Goal: Register for event/course

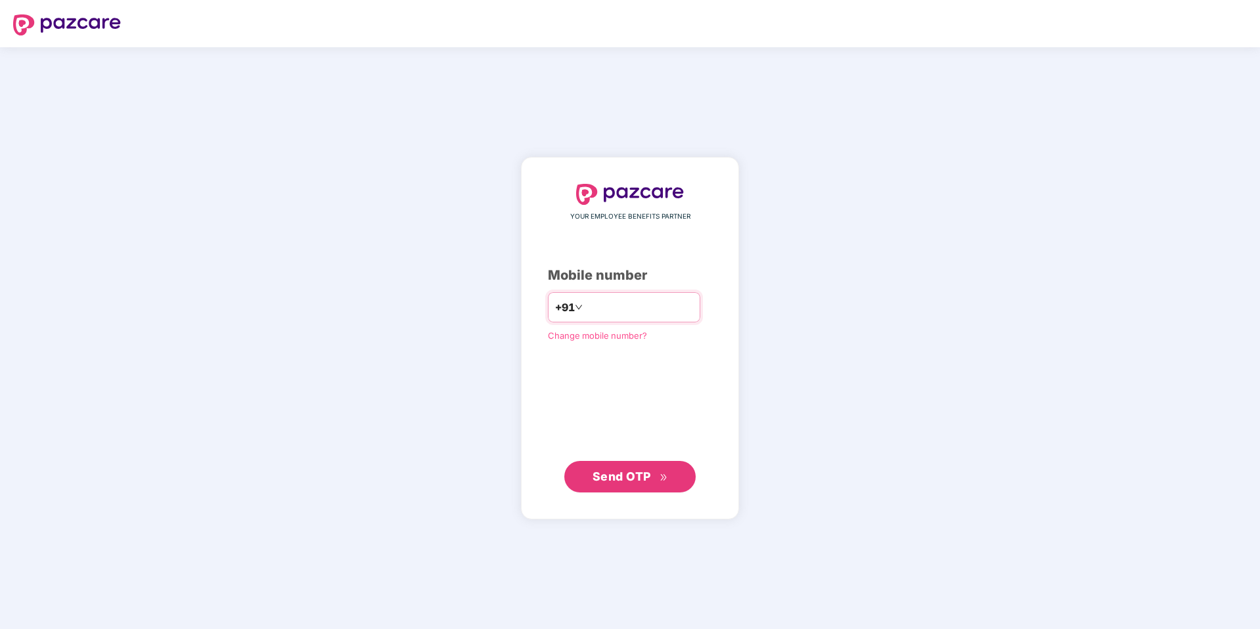
type input "**********"
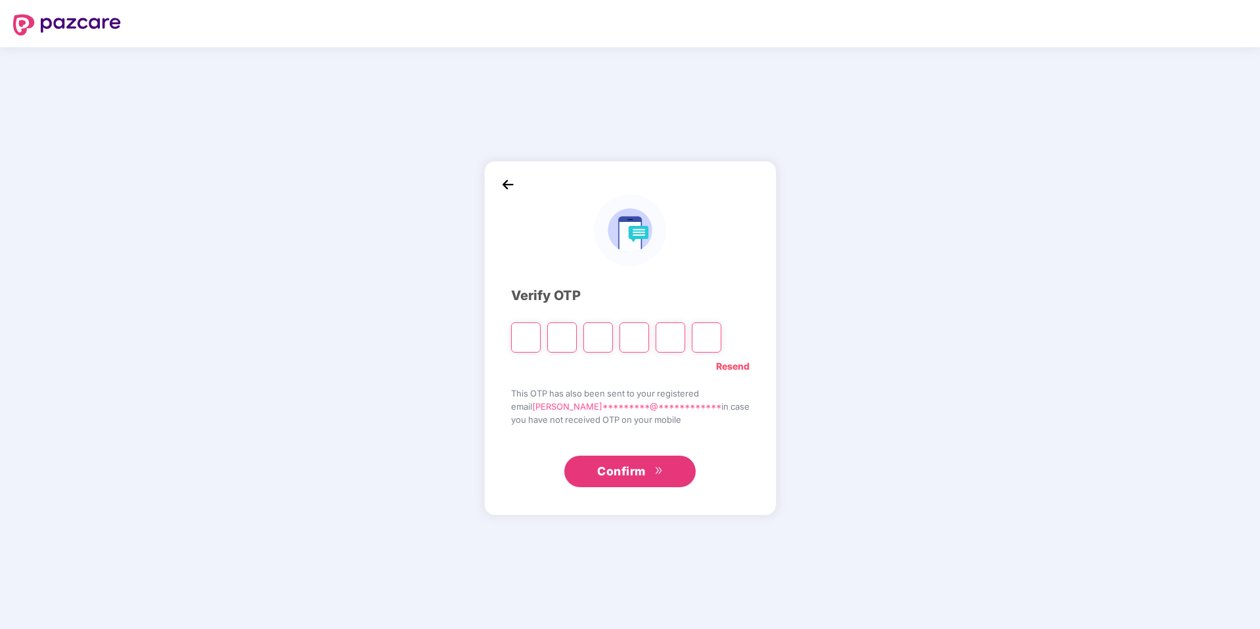
type input "*"
paste input "*"
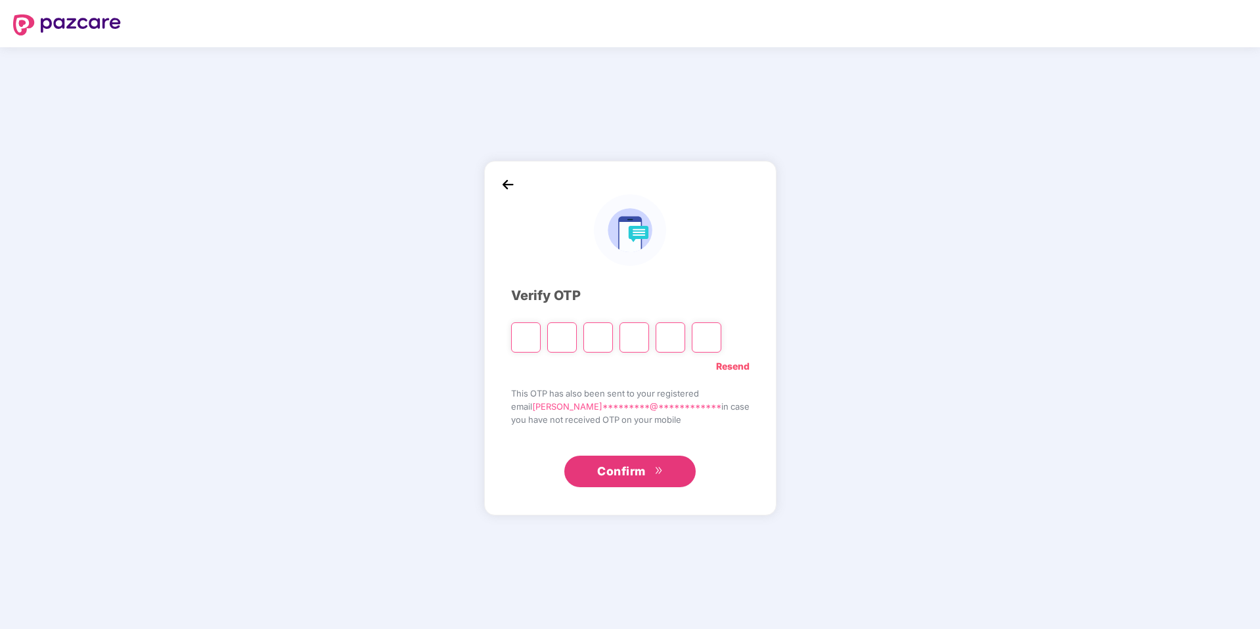
type input "*"
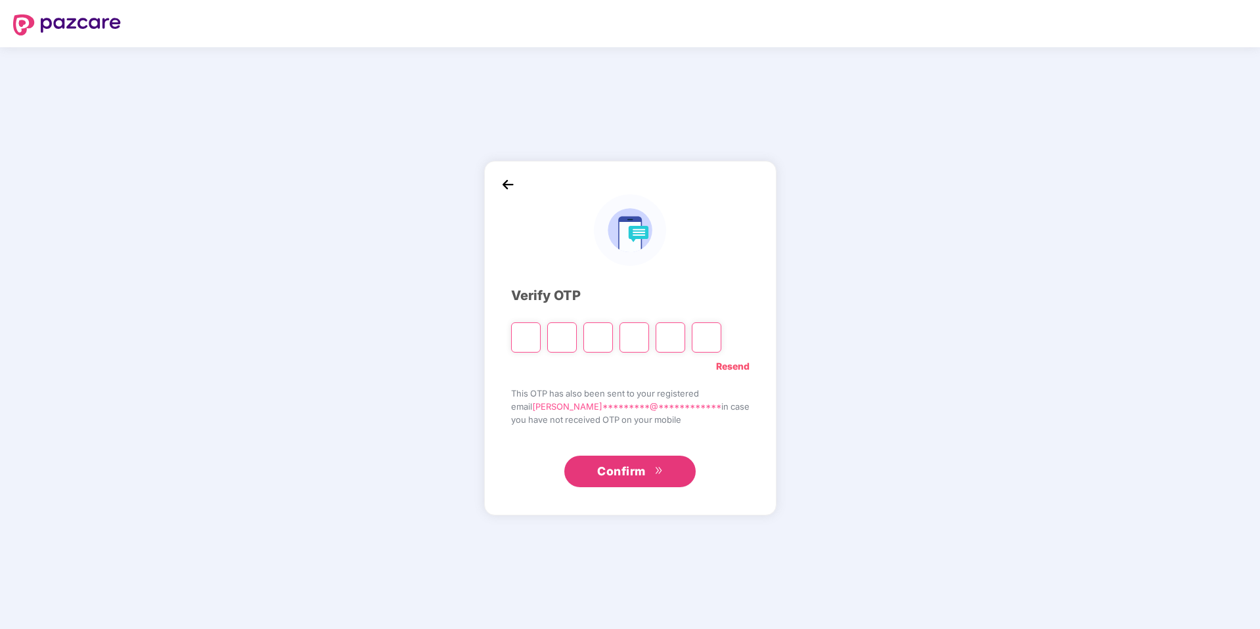
type input "*"
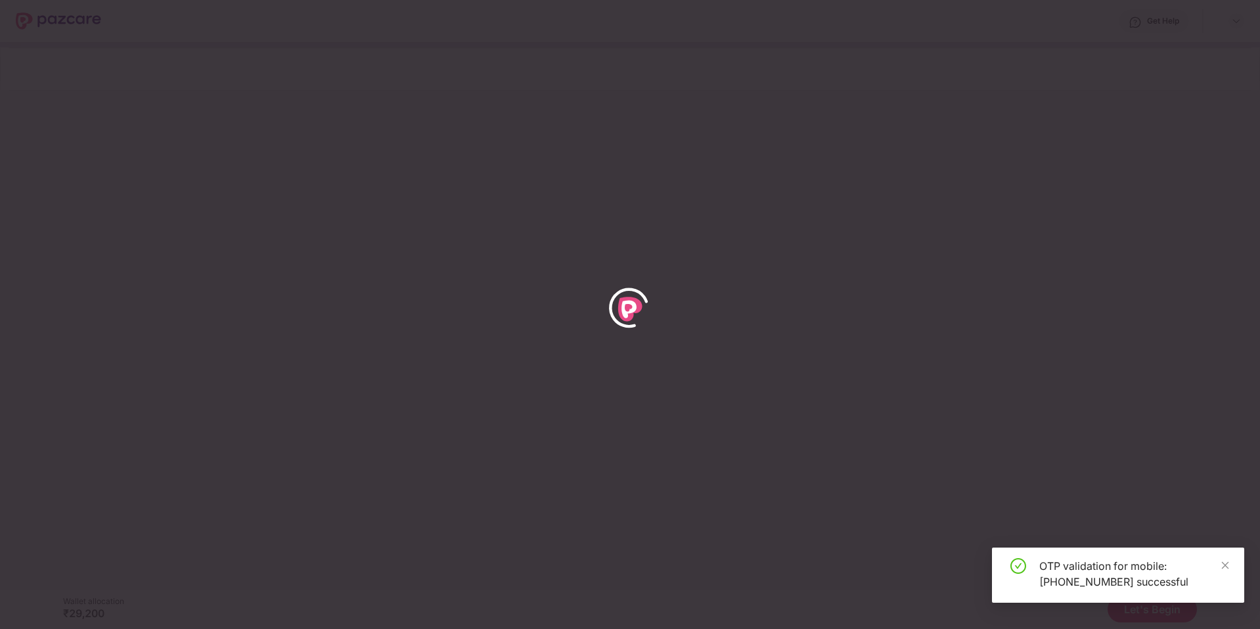
click at [947, 444] on div at bounding box center [630, 314] width 1260 height 629
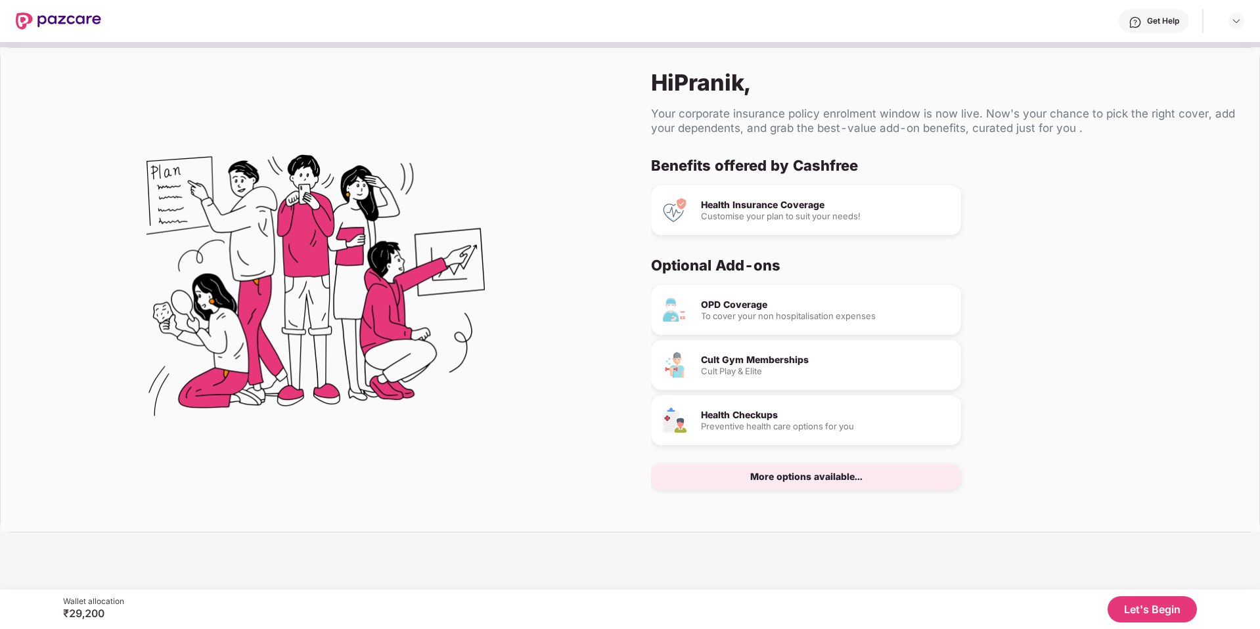
click at [1146, 614] on button "Let's Begin" at bounding box center [1151, 609] width 89 height 26
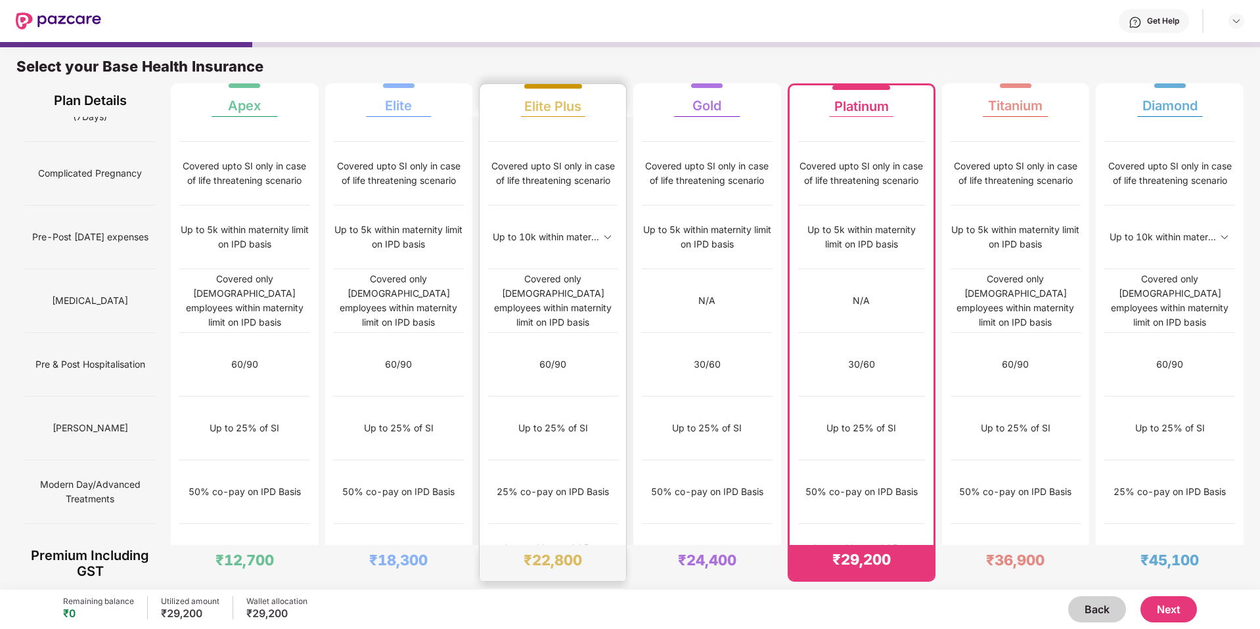
scroll to position [7, 0]
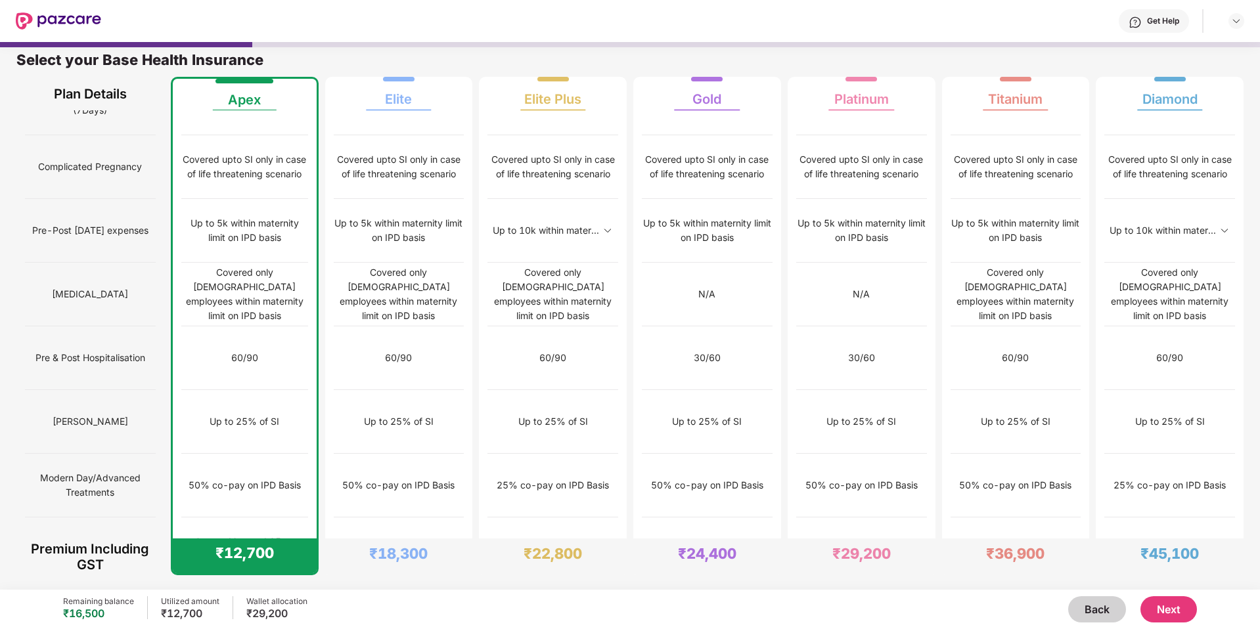
click at [1172, 603] on button "Next" at bounding box center [1168, 609] width 56 height 26
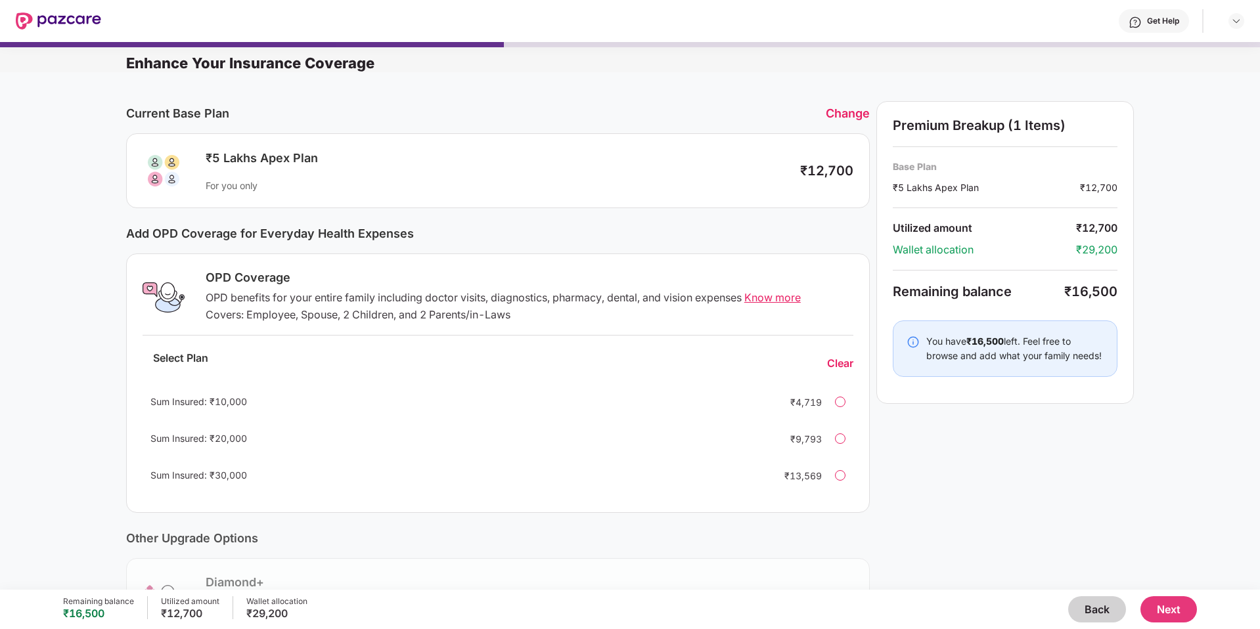
click at [840, 476] on div at bounding box center [840, 475] width 11 height 11
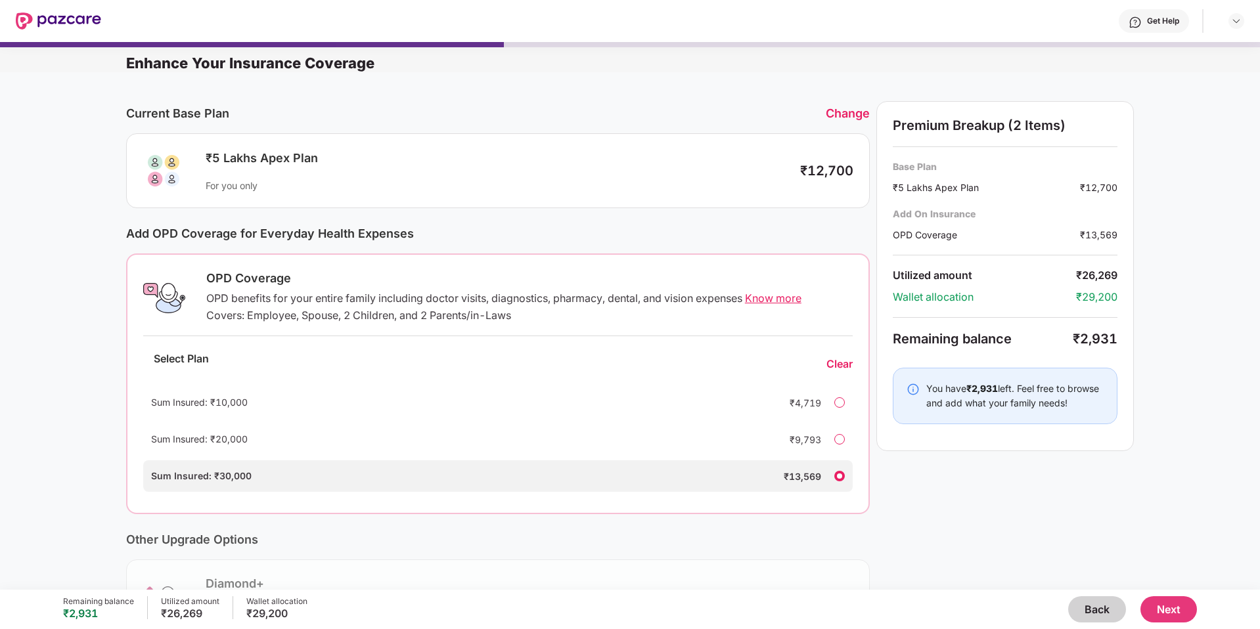
scroll to position [164, 0]
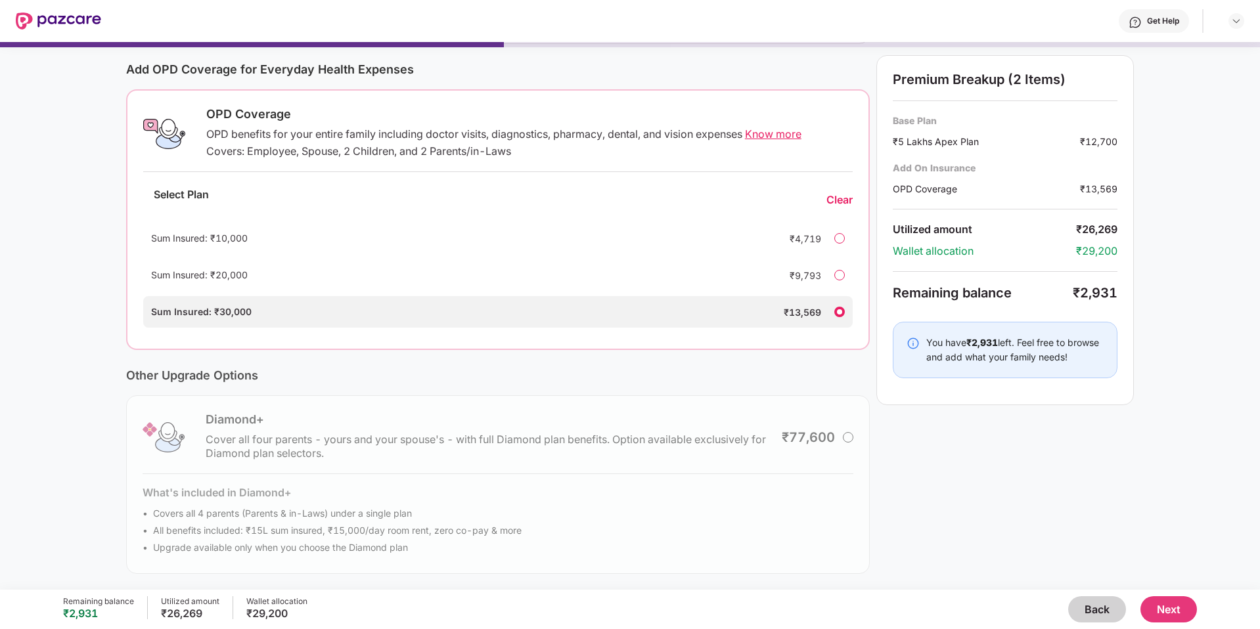
click at [1164, 603] on button "Next" at bounding box center [1168, 609] width 56 height 26
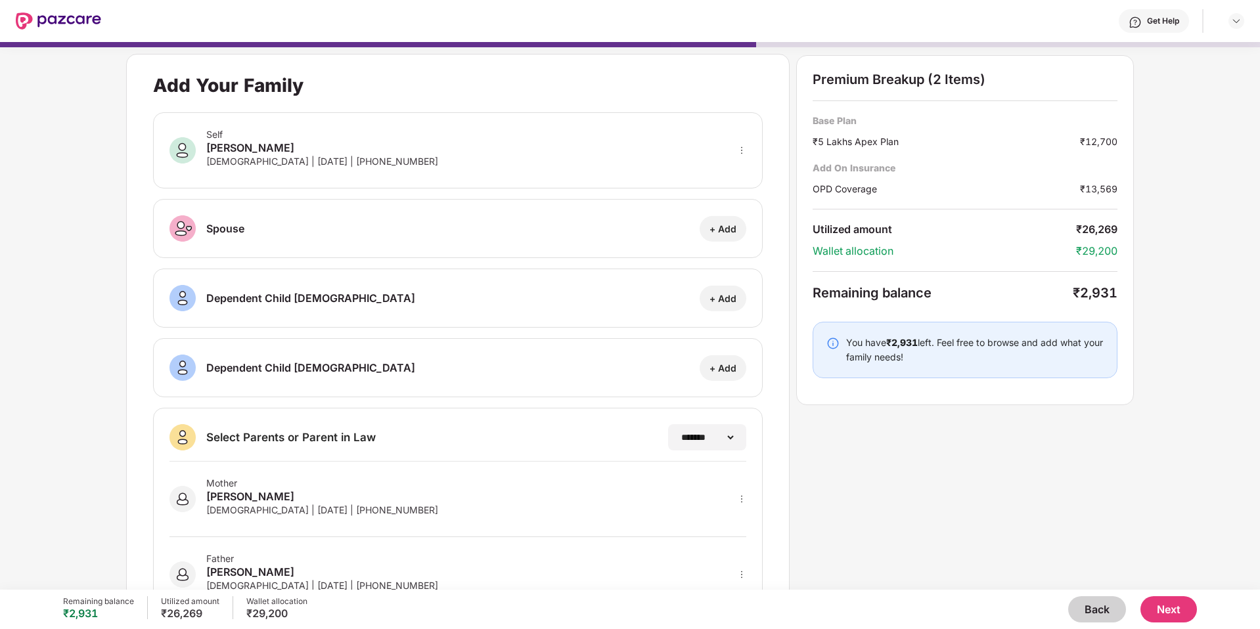
scroll to position [54, 0]
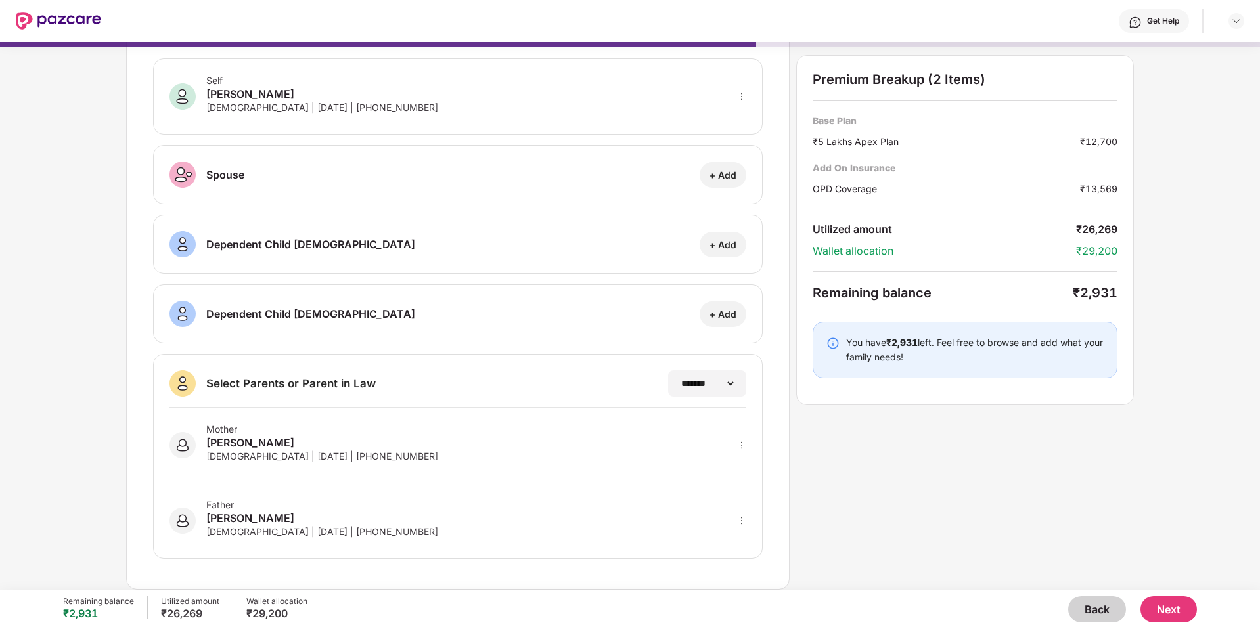
click at [521, 460] on div "Mother [PERSON_NAME] [DEMOGRAPHIC_DATA] | [DATE] | [PHONE_NUMBER]" at bounding box center [457, 446] width 577 height 76
click at [1172, 607] on button "Next" at bounding box center [1168, 609] width 56 height 26
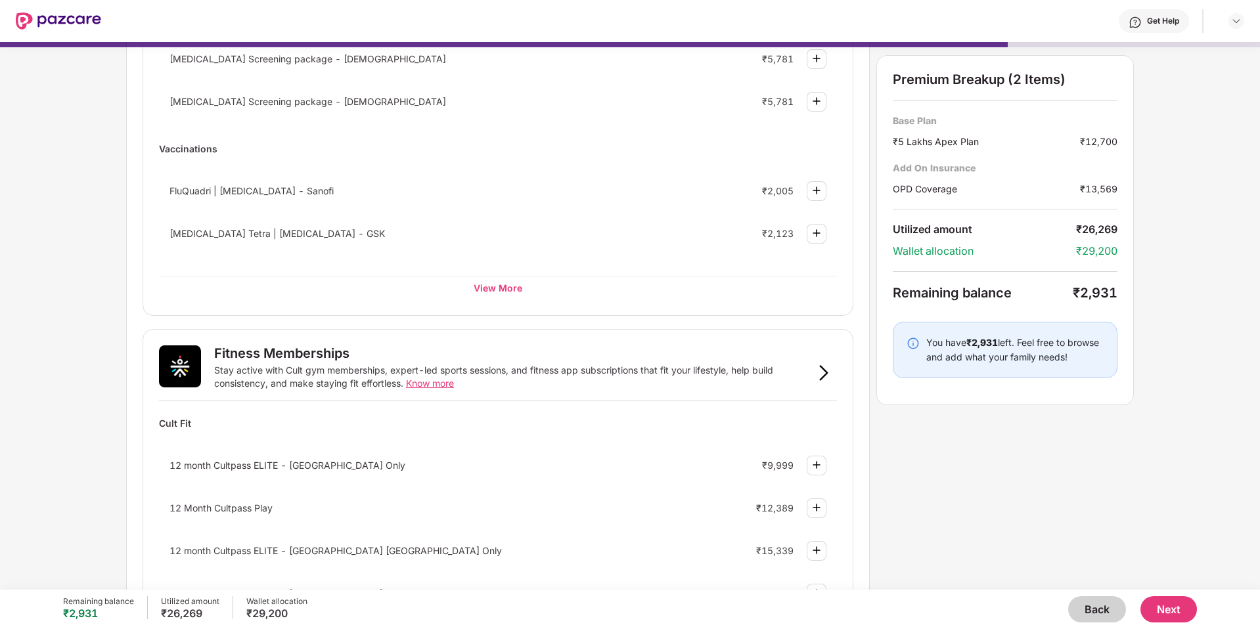
scroll to position [206, 0]
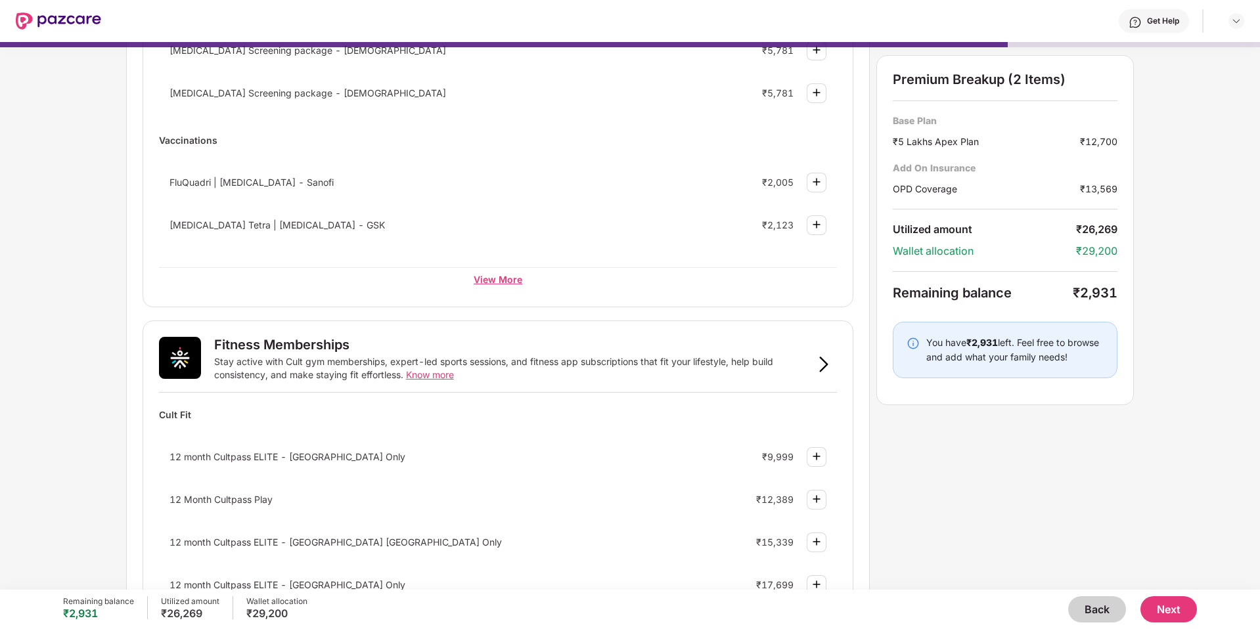
click at [501, 274] on div "View More" at bounding box center [498, 279] width 678 height 24
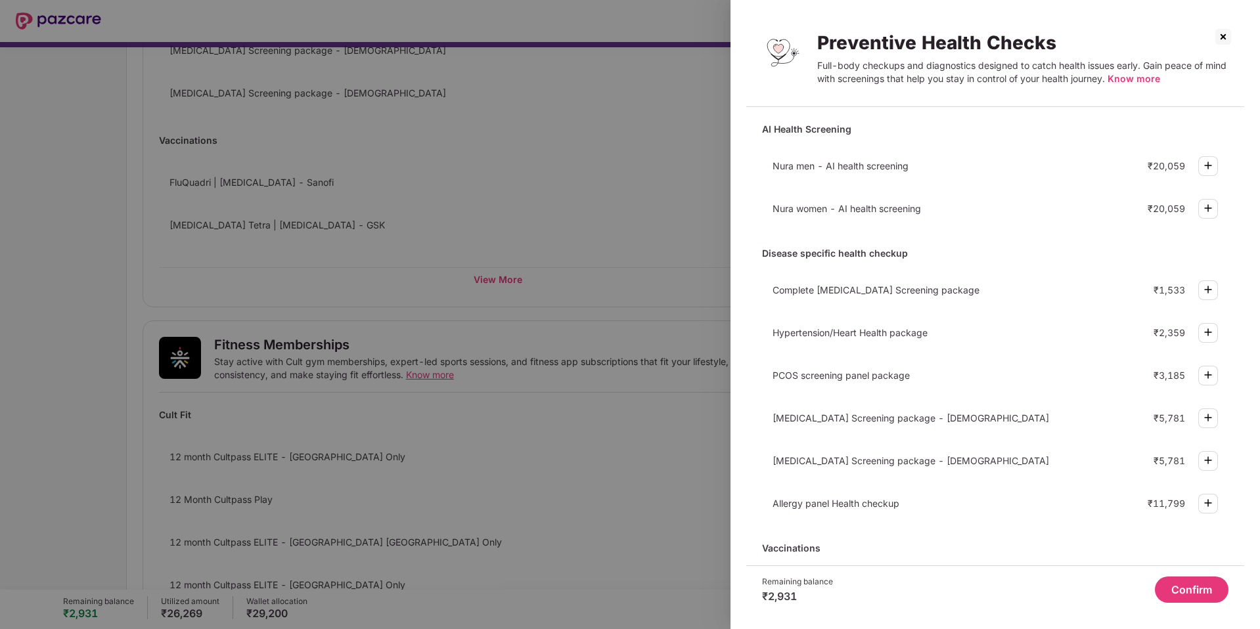
scroll to position [15, 0]
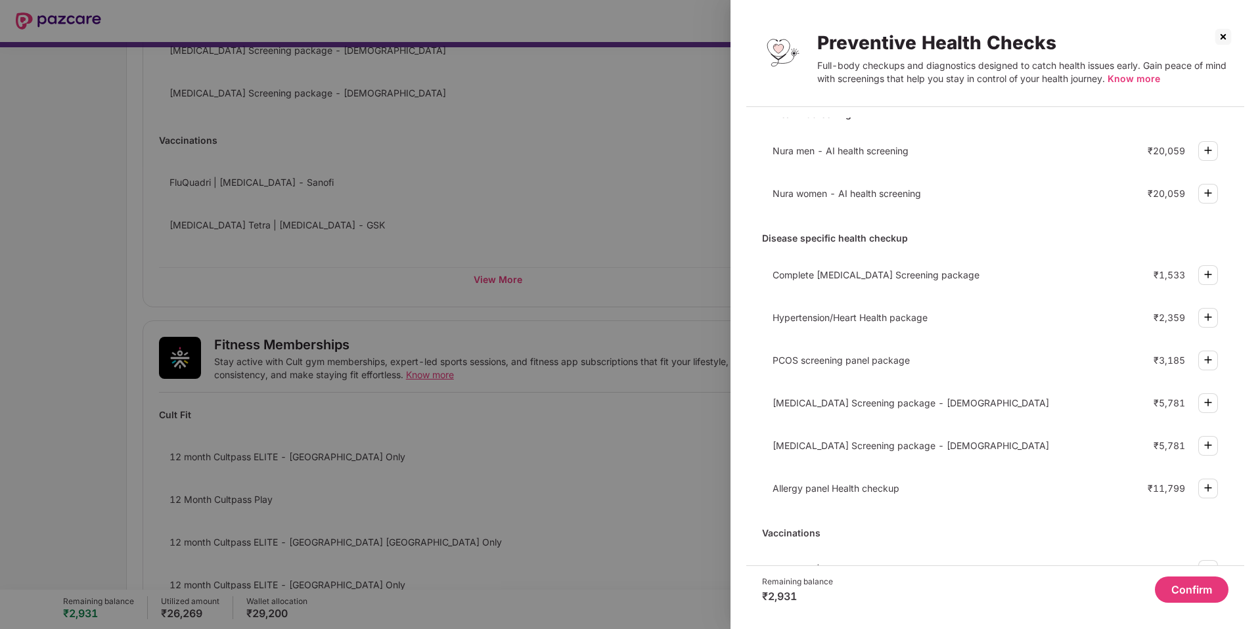
click at [686, 510] on div at bounding box center [630, 314] width 1260 height 629
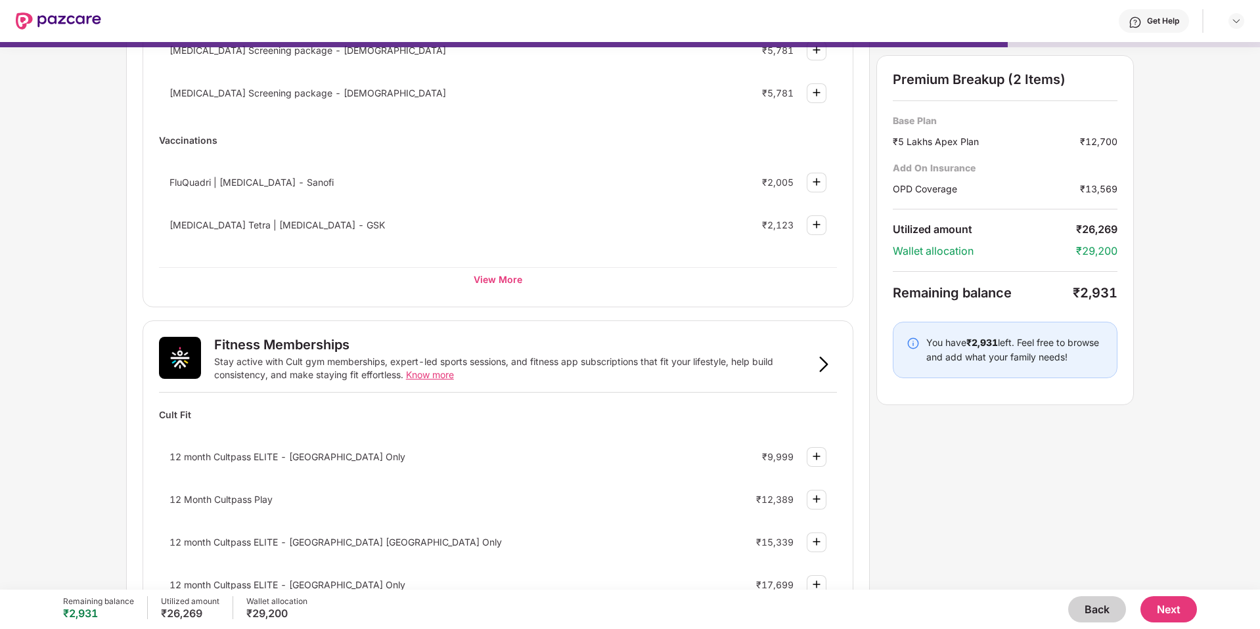
click at [686, 510] on div "12 Month Cultpass Play ₹12,389" at bounding box center [498, 499] width 678 height 35
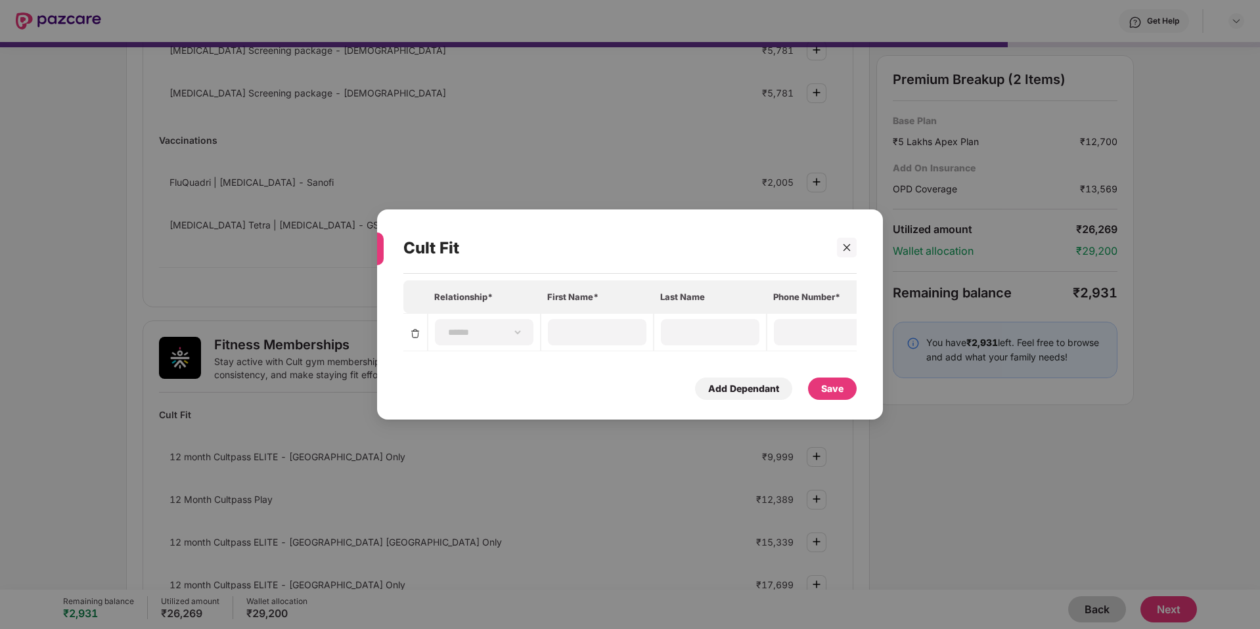
click at [650, 479] on div "**********" at bounding box center [630, 314] width 1260 height 629
click at [846, 249] on icon "close" at bounding box center [846, 247] width 9 height 9
